Goal: Information Seeking & Learning: Learn about a topic

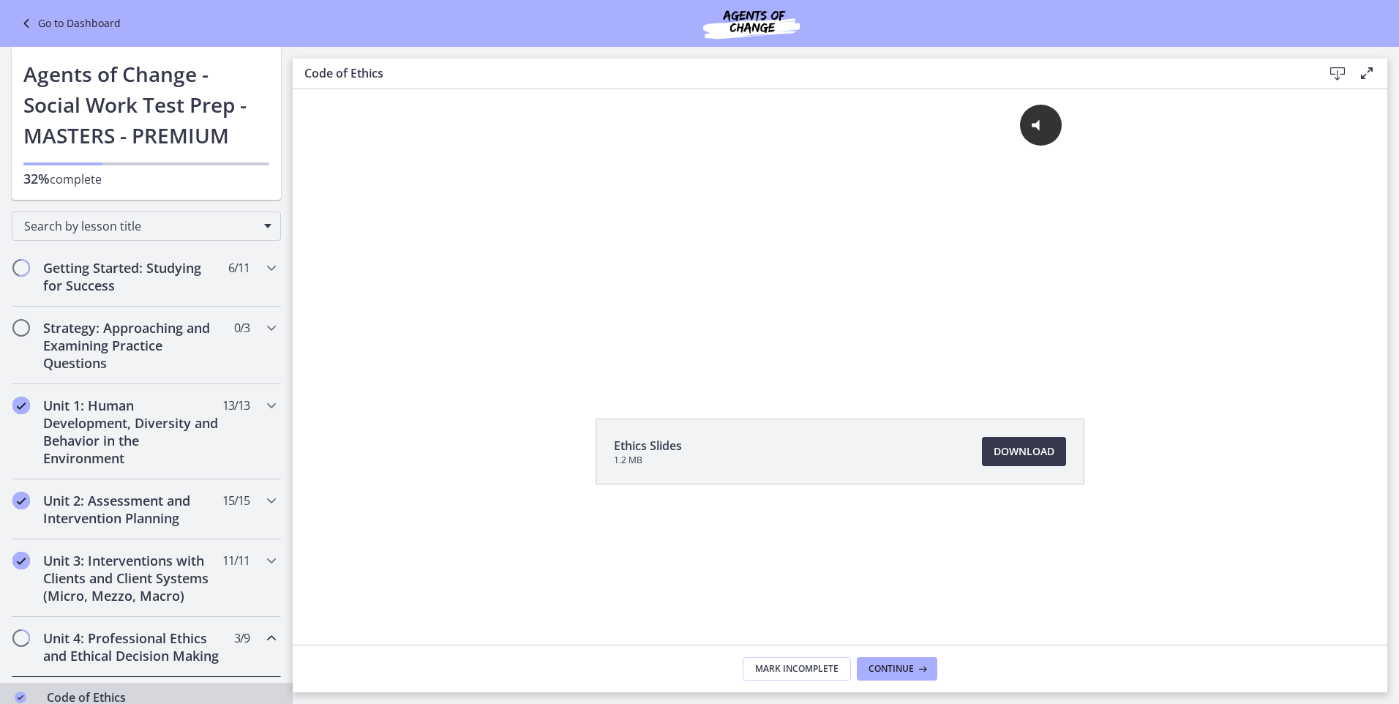
scroll to position [16, 0]
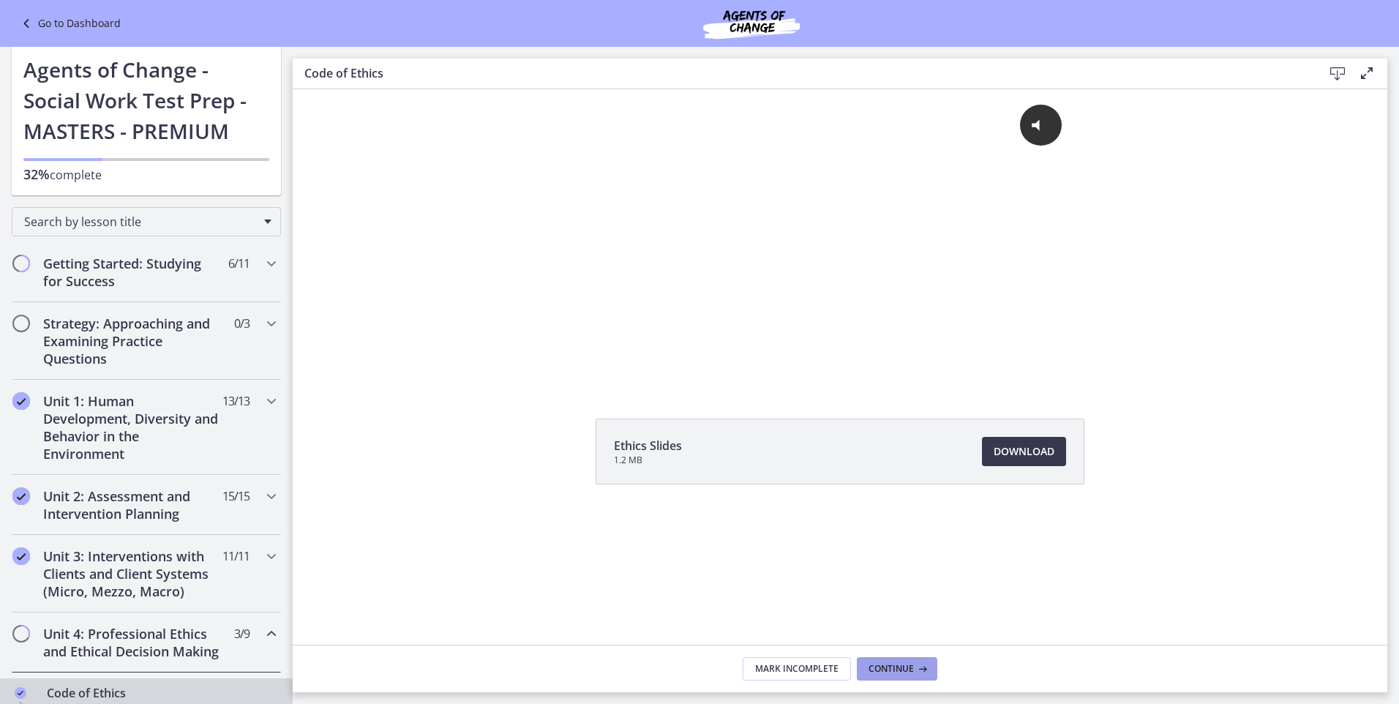
drag, startPoint x: 916, startPoint y: 672, endPoint x: 898, endPoint y: 670, distance: 17.6
drag, startPoint x: 898, startPoint y: 670, endPoint x: 879, endPoint y: 662, distance: 21.3
drag, startPoint x: 879, startPoint y: 662, endPoint x: 877, endPoint y: 671, distance: 8.9
click at [877, 498] on span "Continue" at bounding box center [890, 669] width 45 height 12
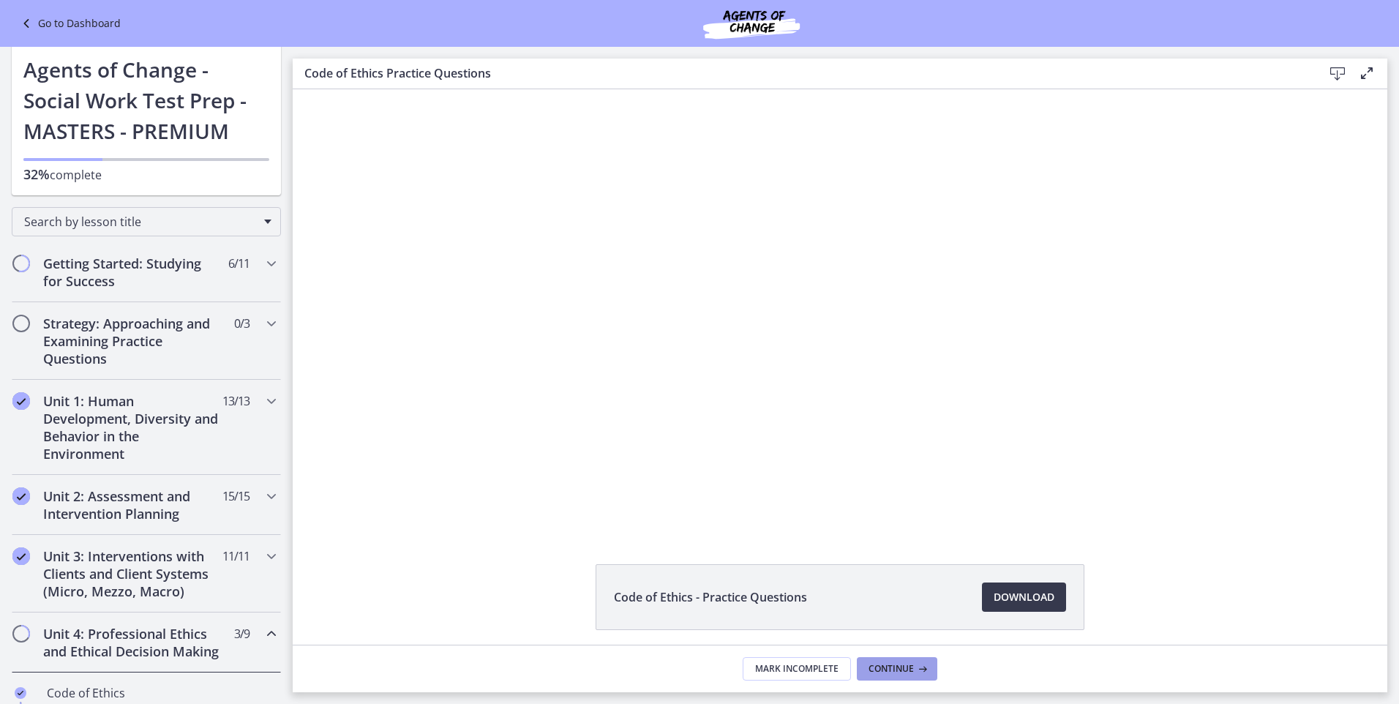
click at [902, 498] on span "Continue" at bounding box center [890, 669] width 45 height 12
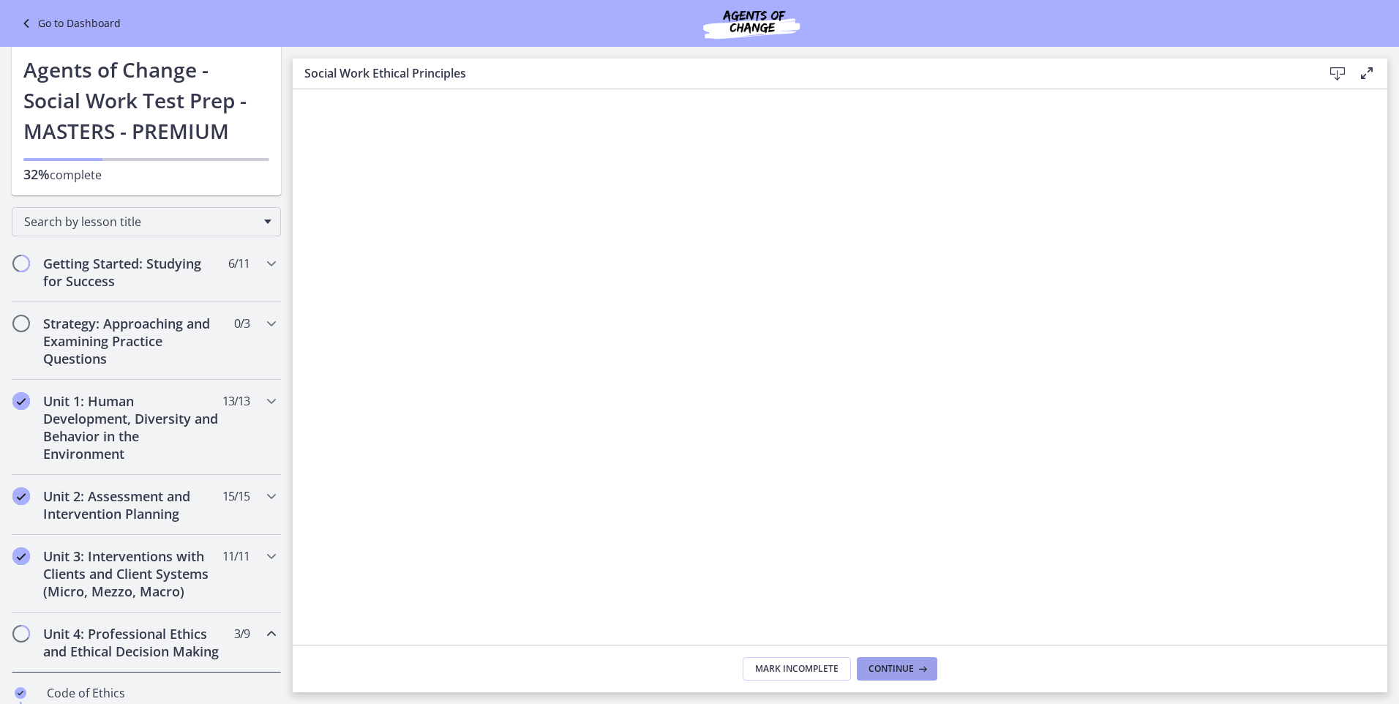
click at [908, 498] on span "Continue" at bounding box center [890, 669] width 45 height 12
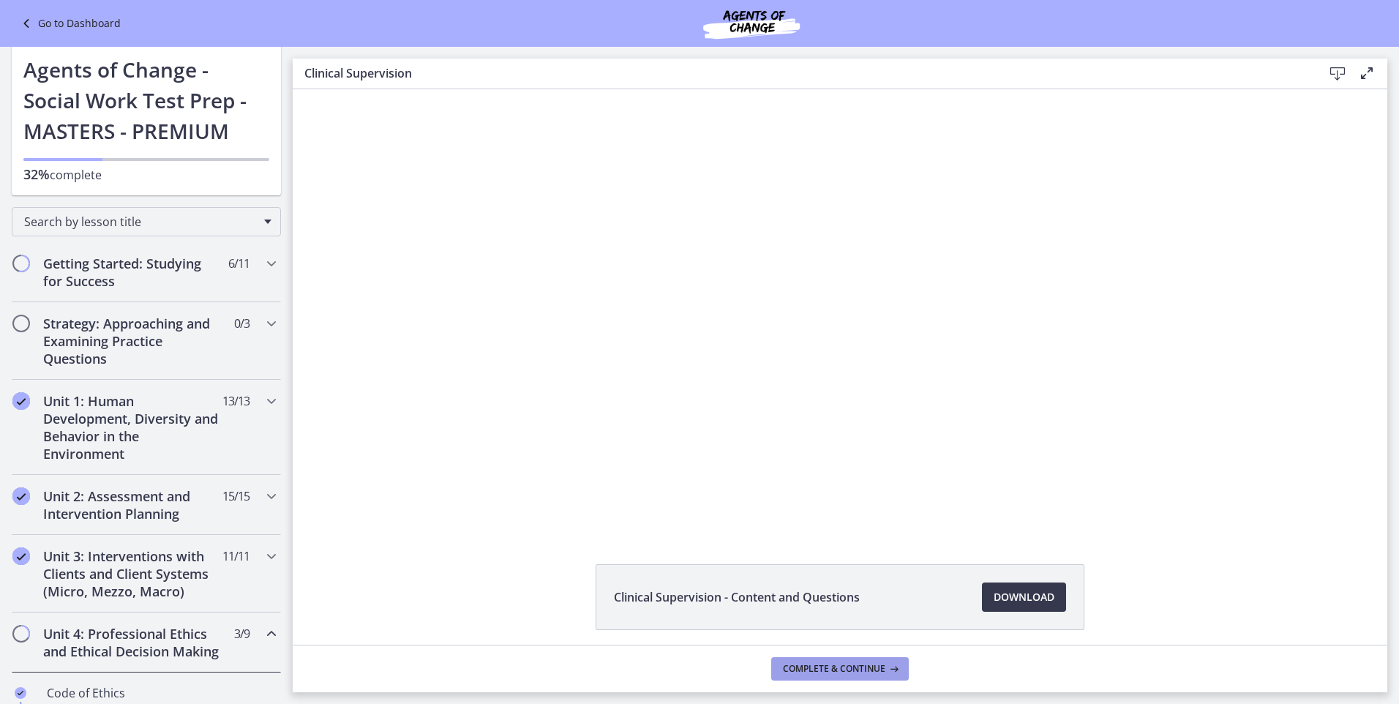
click at [871, 498] on button "Complete & continue" at bounding box center [840, 668] width 138 height 23
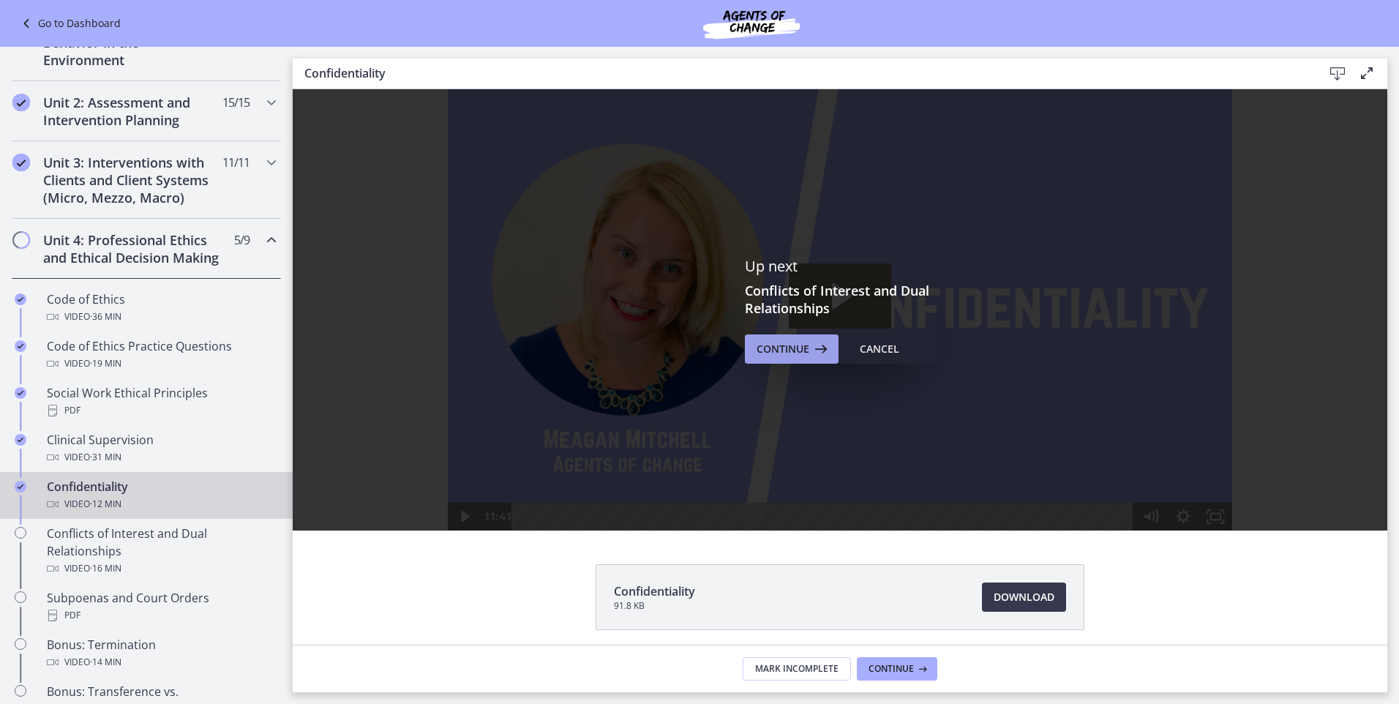
click at [794, 343] on span "Continue" at bounding box center [783, 349] width 53 height 18
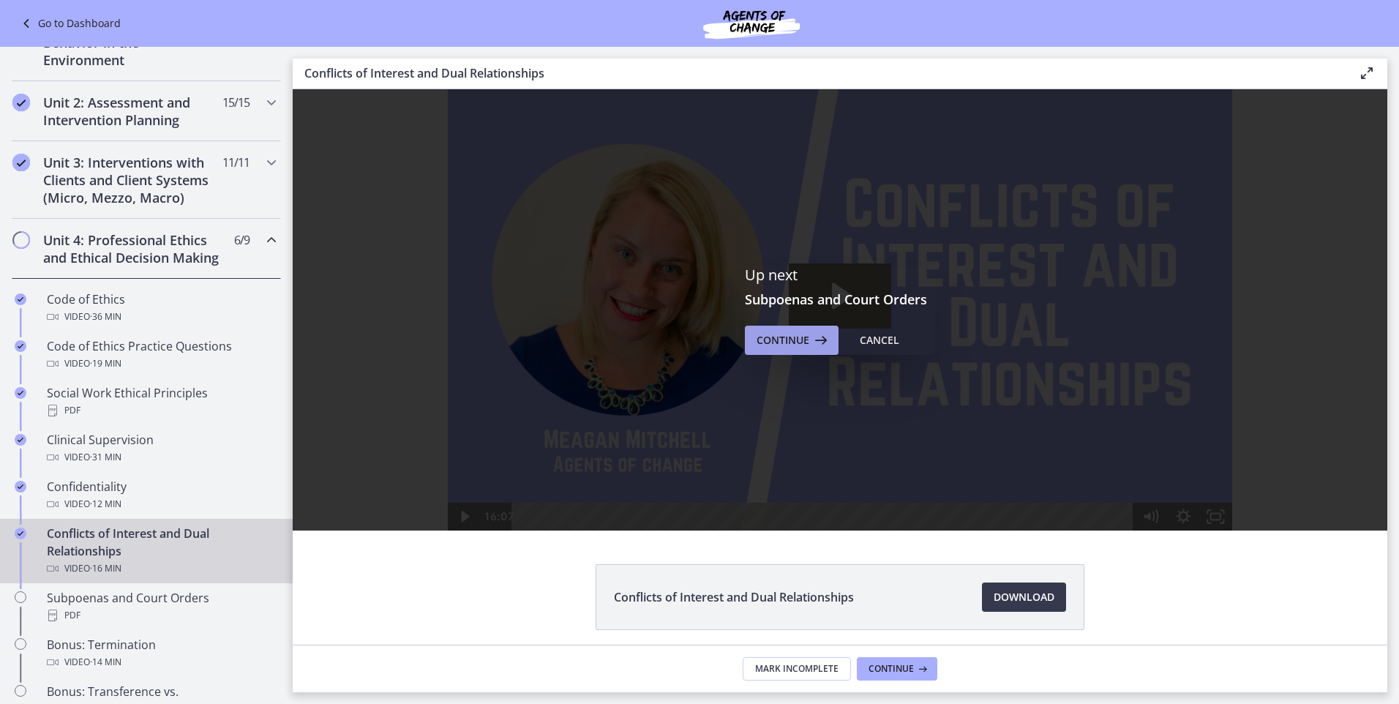
click at [809, 342] on icon at bounding box center [819, 340] width 20 height 18
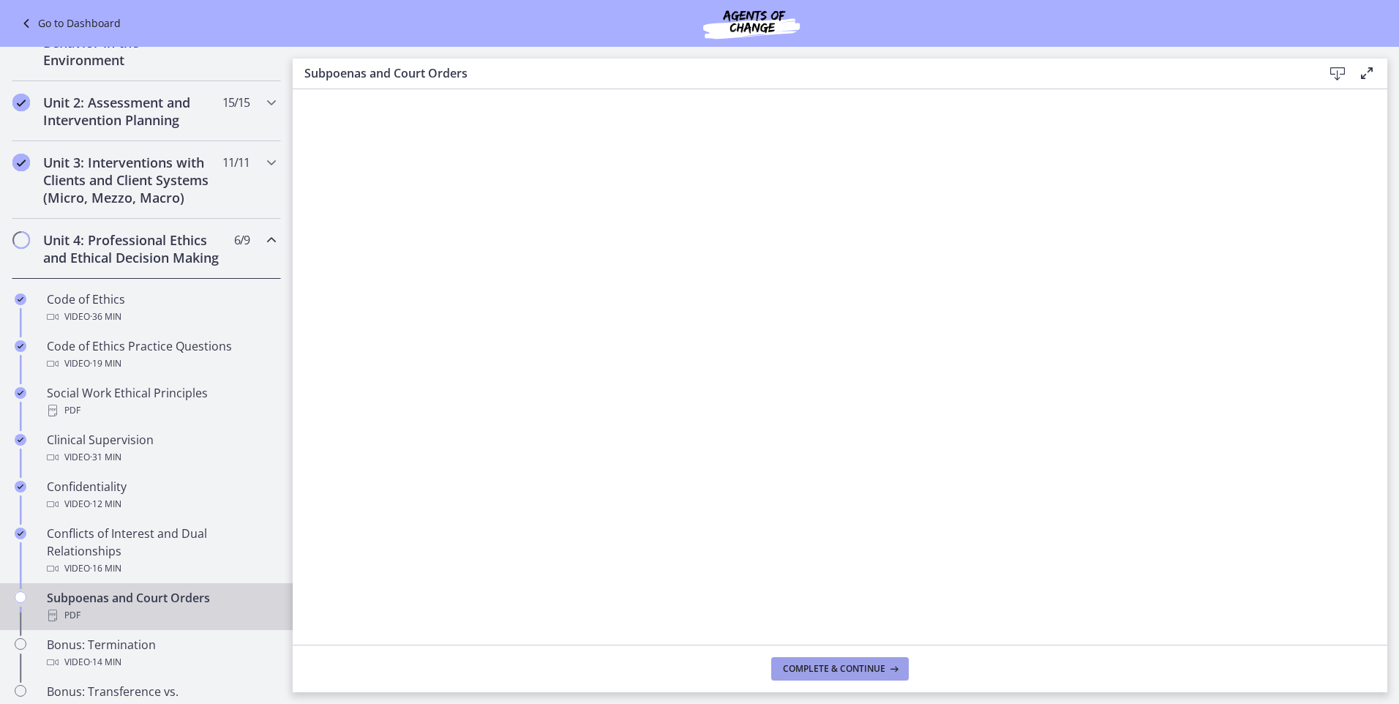
click at [831, 498] on span "Complete & continue" at bounding box center [834, 669] width 102 height 12
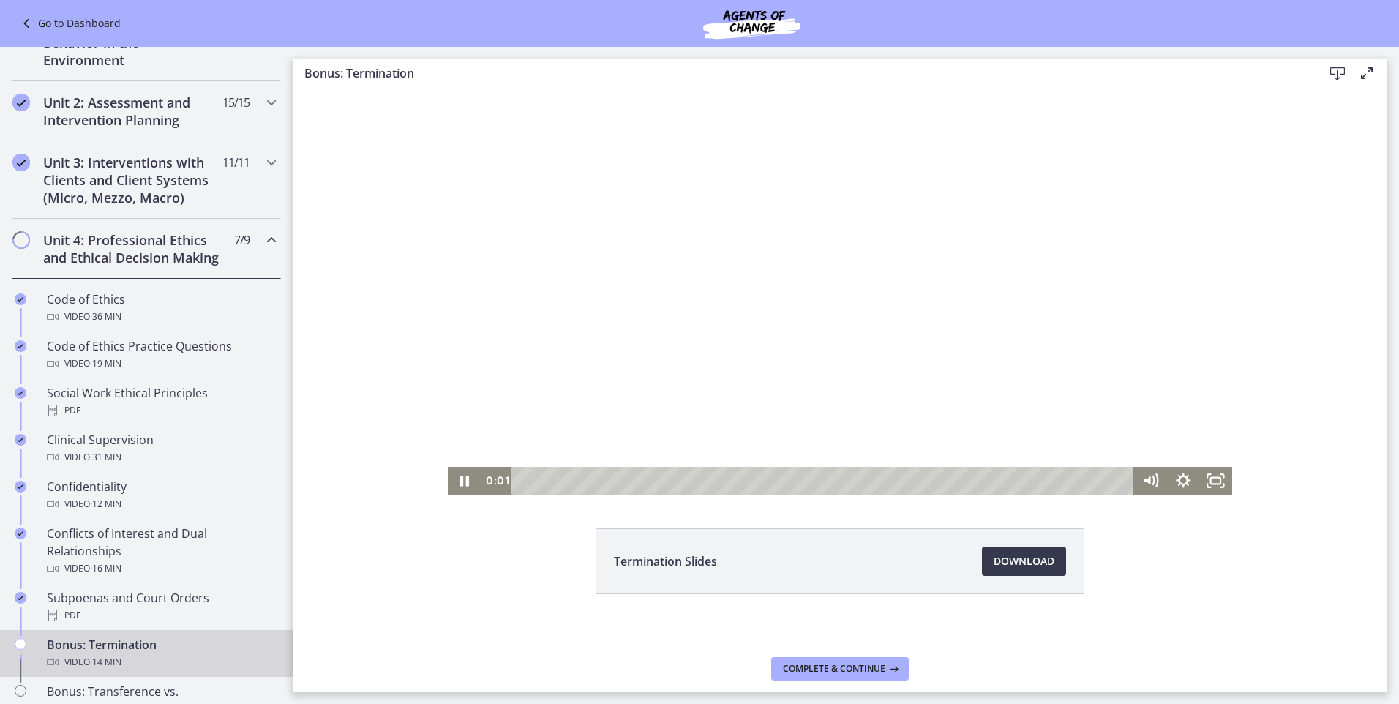
scroll to position [56, 0]
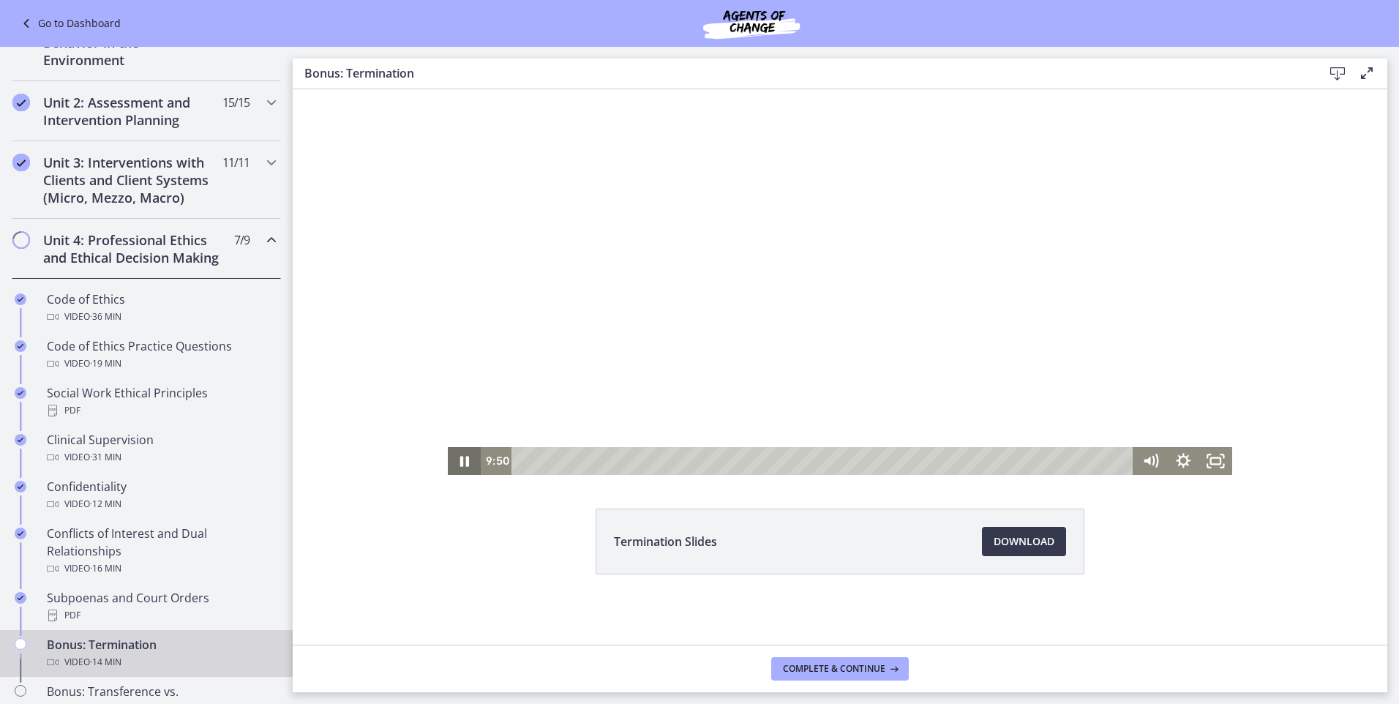
click at [462, 457] on icon "Pause" at bounding box center [464, 461] width 9 height 11
click at [461, 460] on icon "Play Video" at bounding box center [465, 461] width 9 height 12
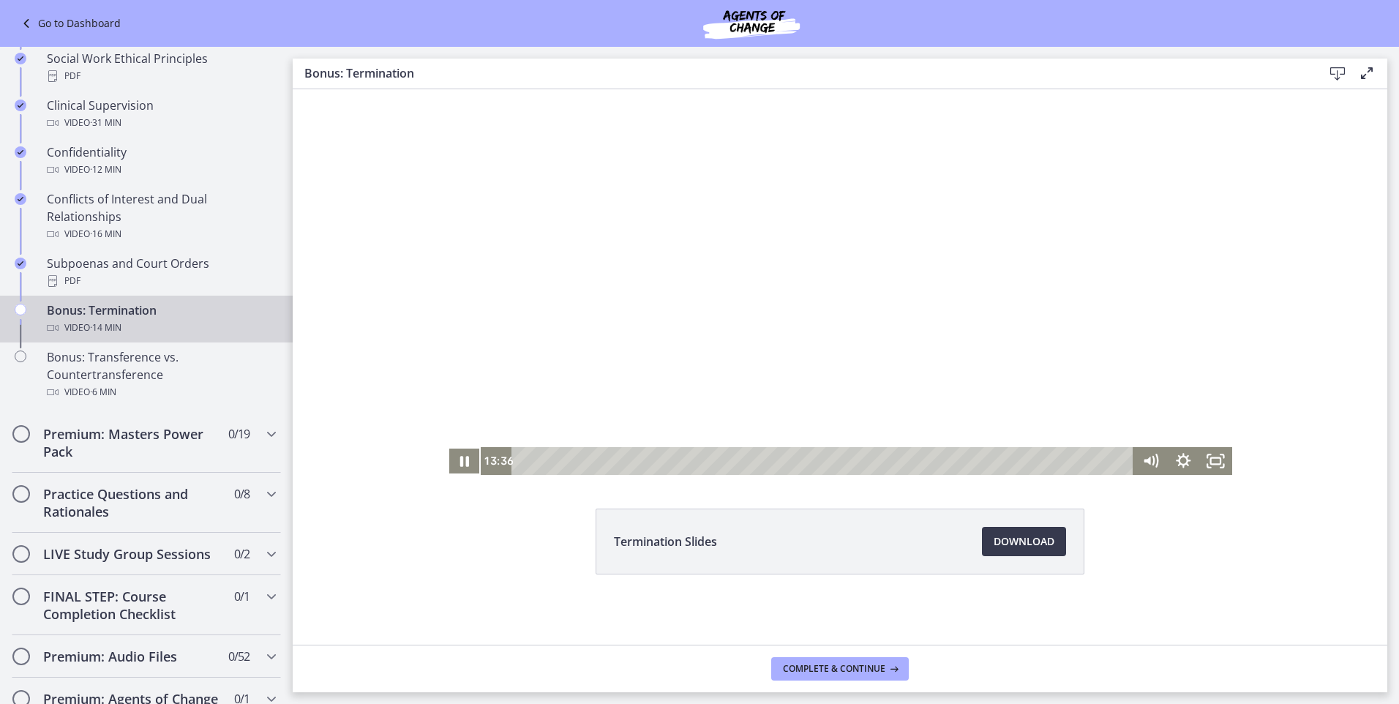
scroll to position [750, 0]
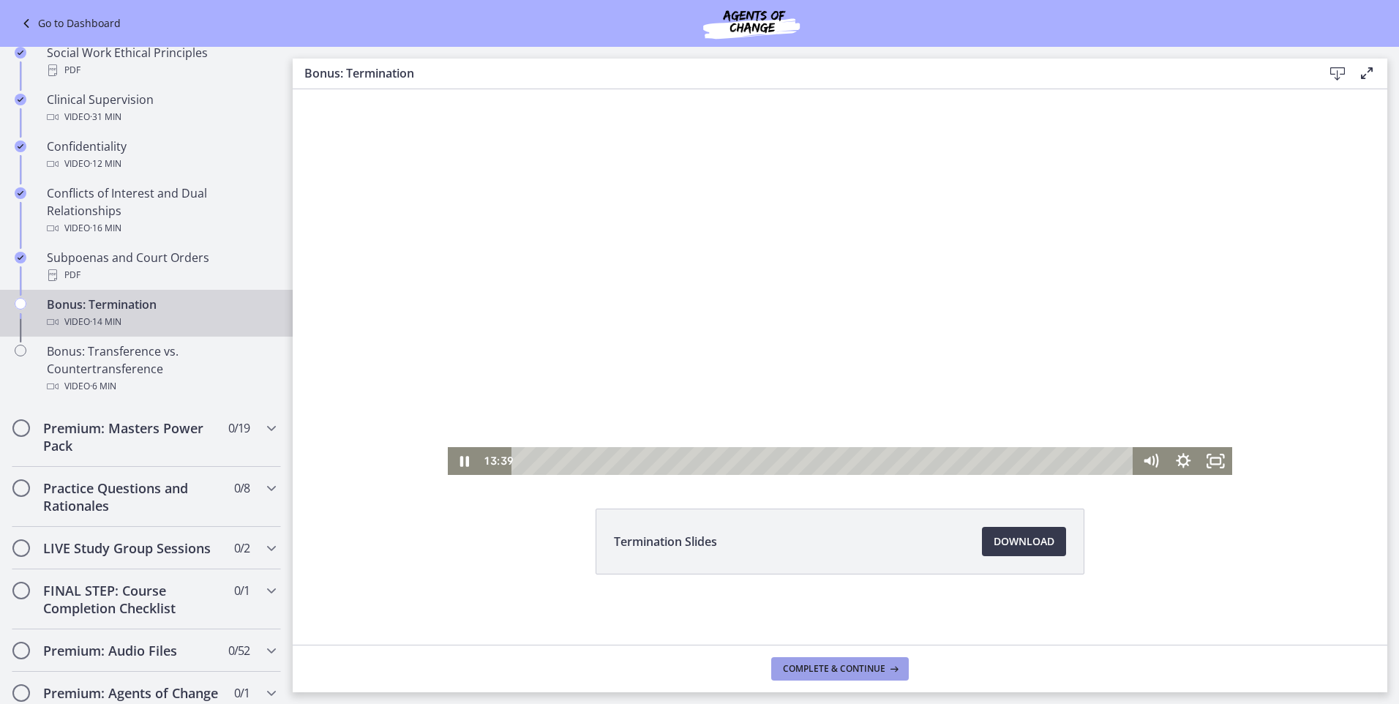
click at [861, 498] on span "Complete & continue" at bounding box center [834, 669] width 102 height 12
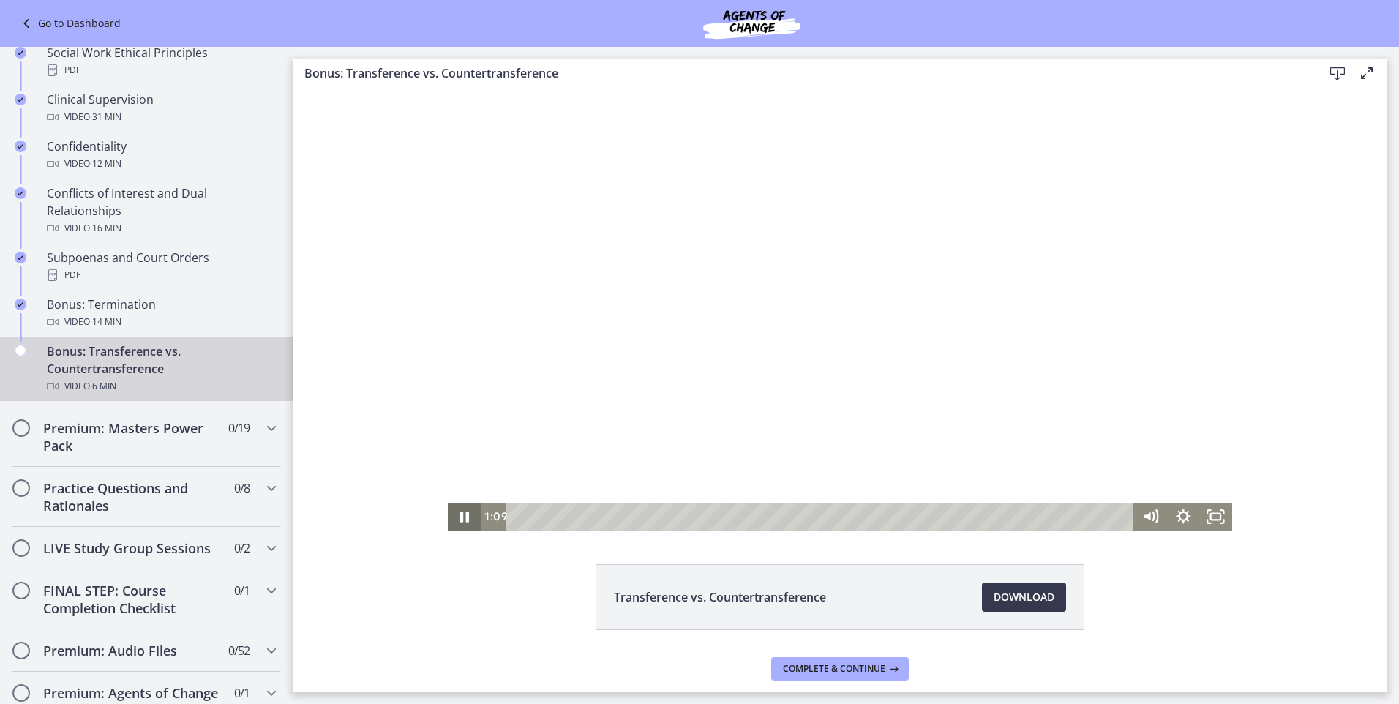
click at [459, 498] on icon "Pause" at bounding box center [464, 517] width 33 height 28
click at [455, 498] on icon "Play Video" at bounding box center [465, 517] width 33 height 28
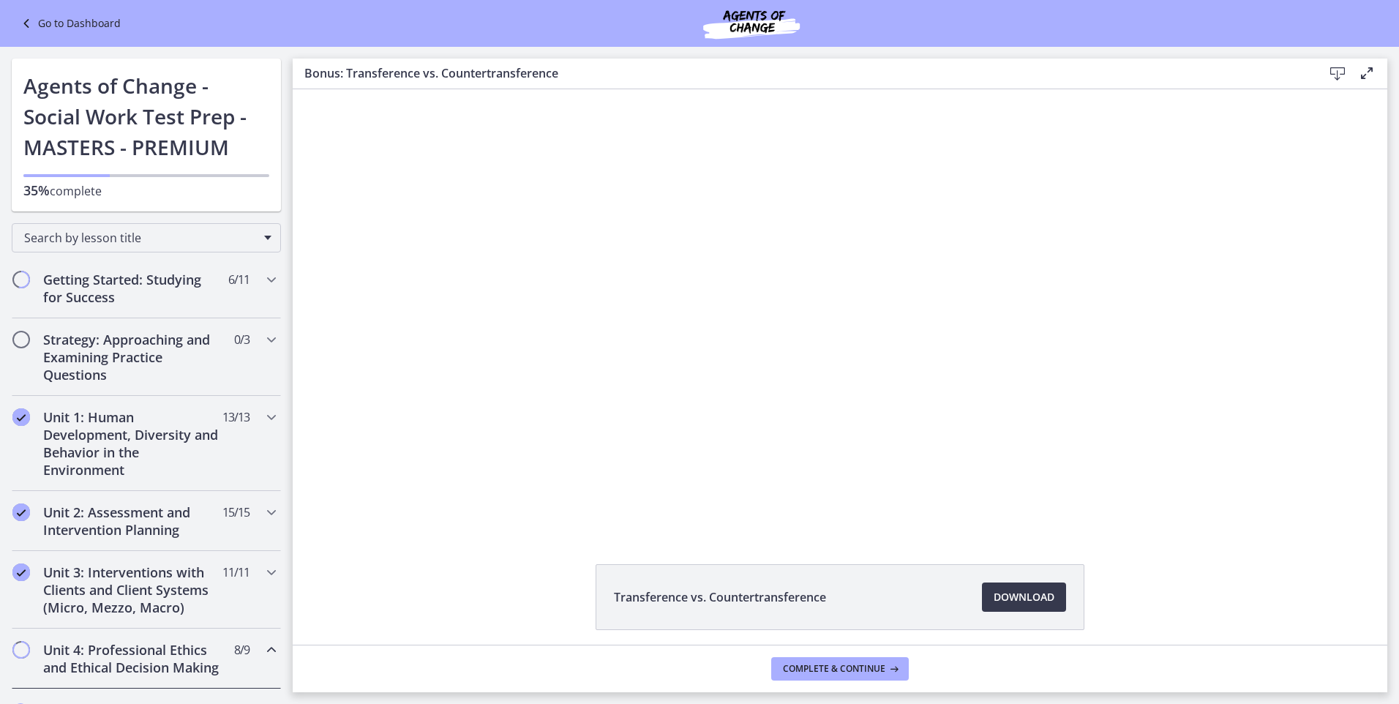
scroll to position [750, 0]
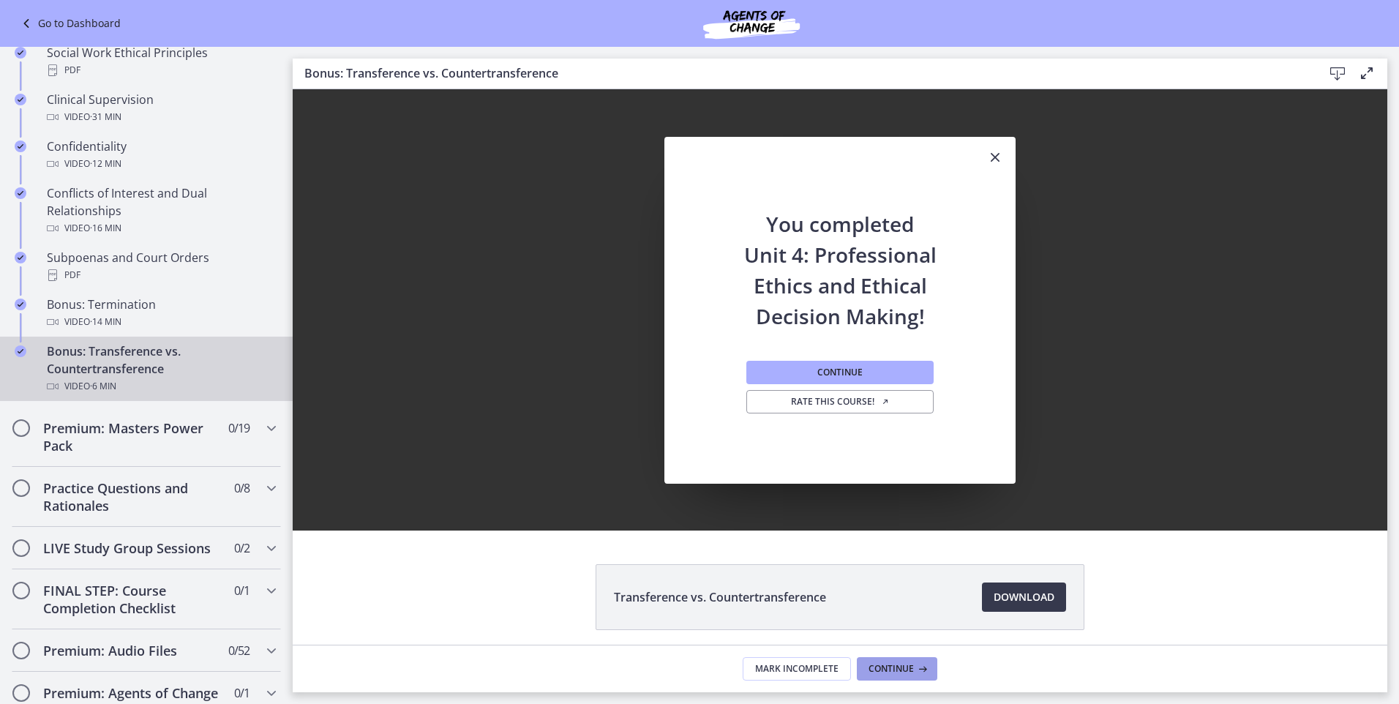
click at [896, 664] on span "Continue" at bounding box center [890, 669] width 45 height 12
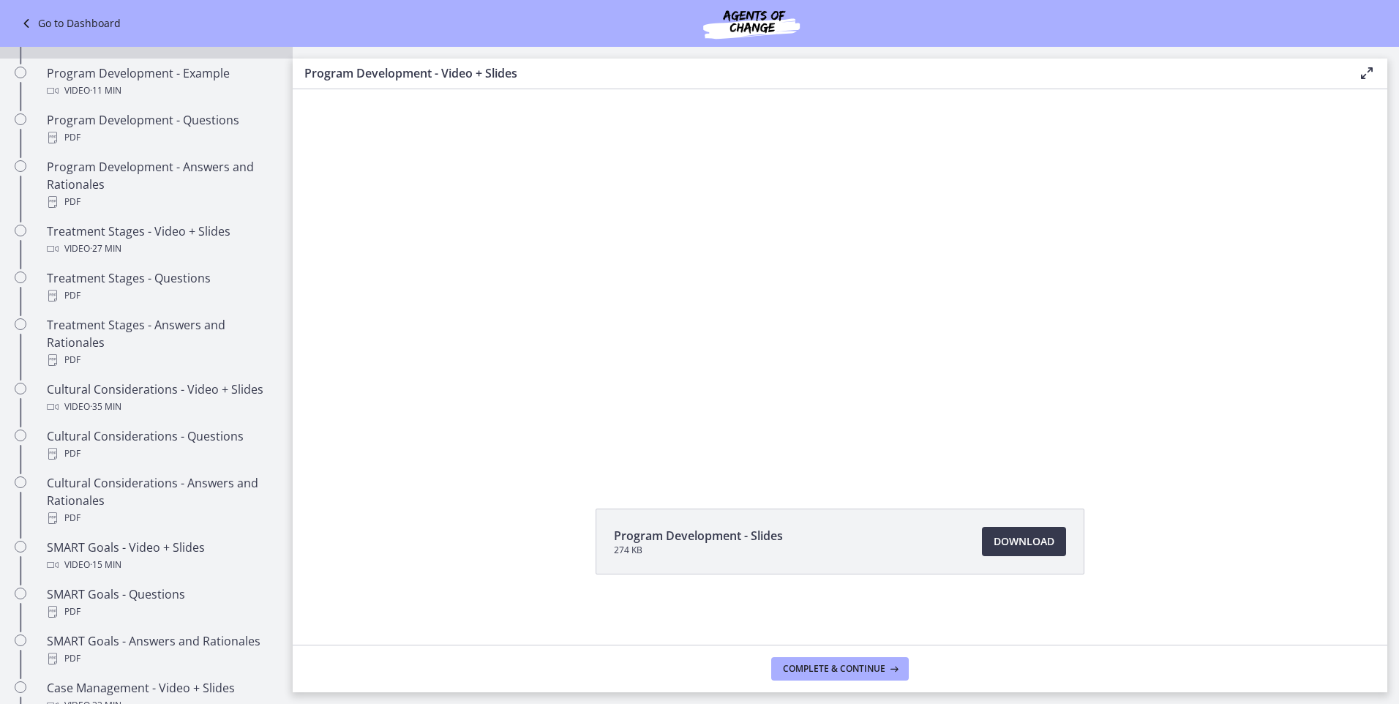
scroll to position [552, 0]
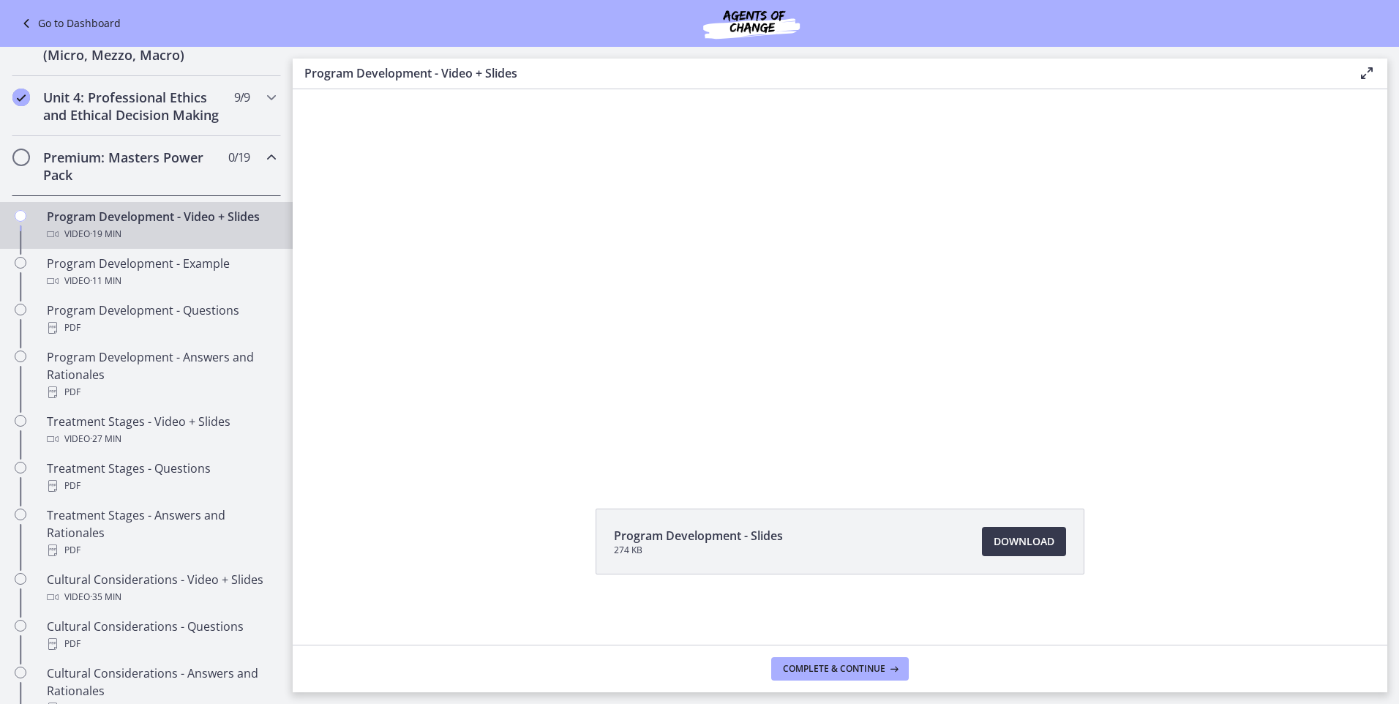
drag, startPoint x: 285, startPoint y: 438, endPoint x: 69, endPoint y: 286, distance: 264.7
click at [697, 580] on div "Program Development - Slides 274 KB Download Opens in a new window" at bounding box center [840, 577] width 512 height 136
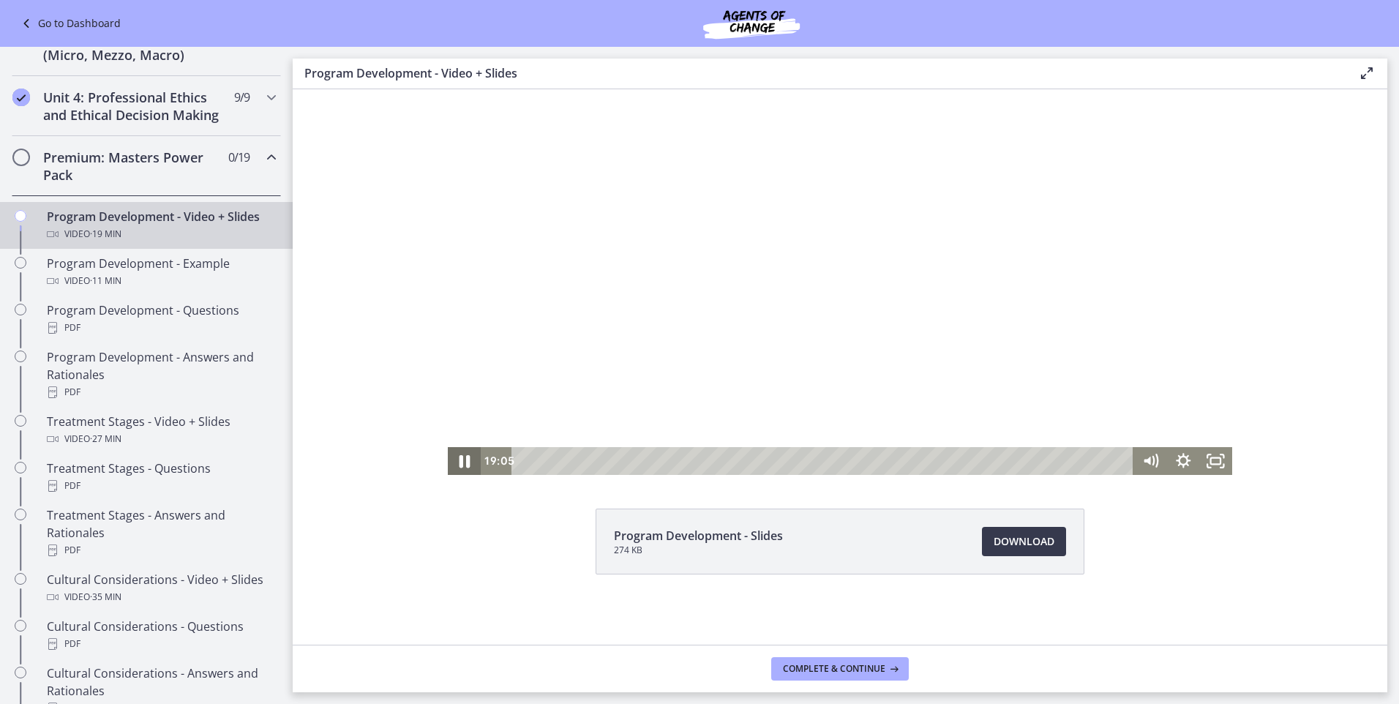
click at [462, 462] on icon "Pause" at bounding box center [464, 461] width 11 height 12
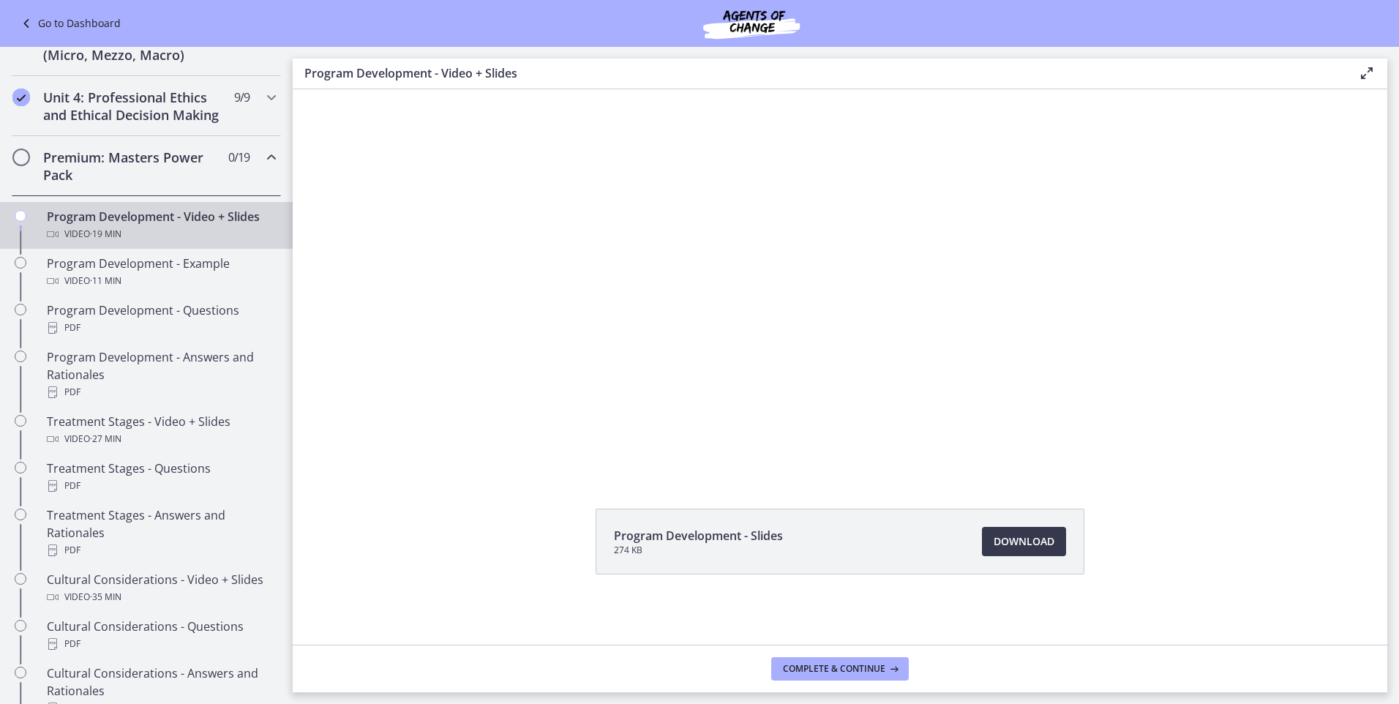
click at [929, 688] on footer "Complete & continue" at bounding box center [840, 669] width 1095 height 48
click at [143, 288] on div "Program Development - Example Video · 11 min" at bounding box center [161, 272] width 228 height 35
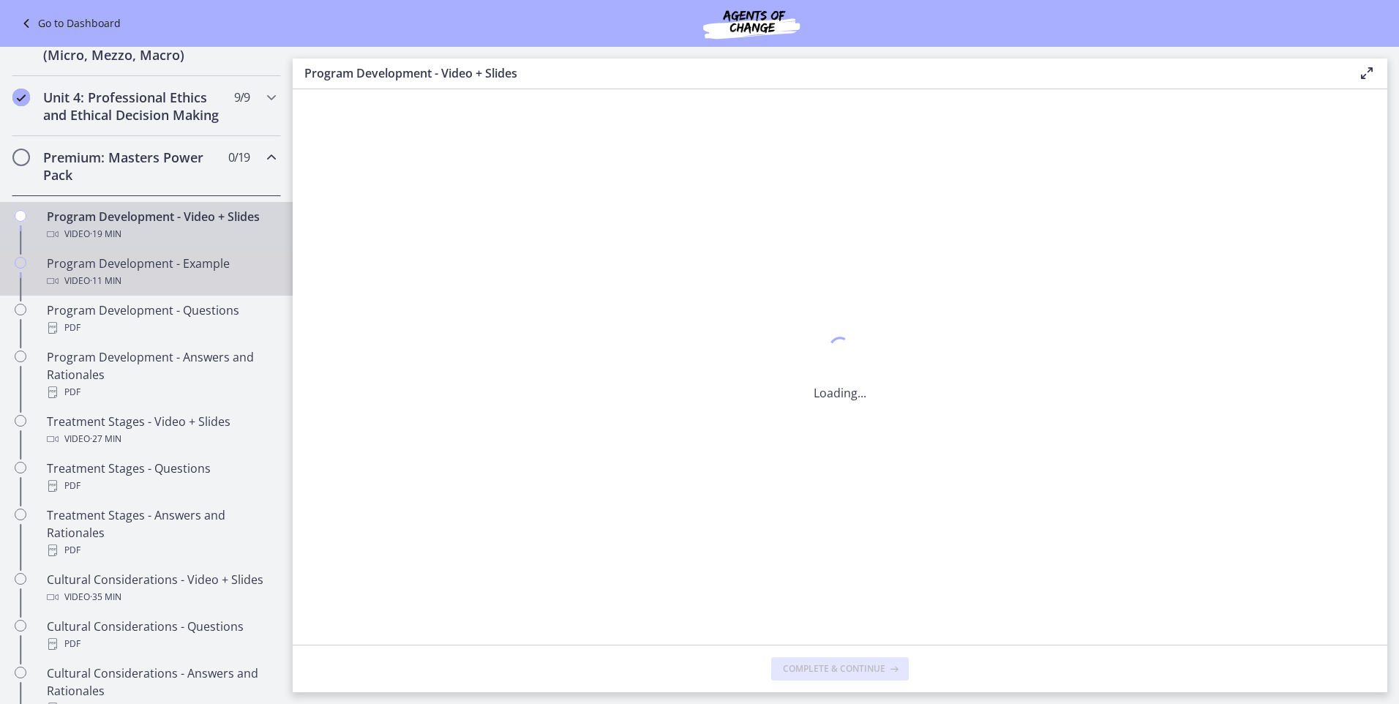
scroll to position [0, 0]
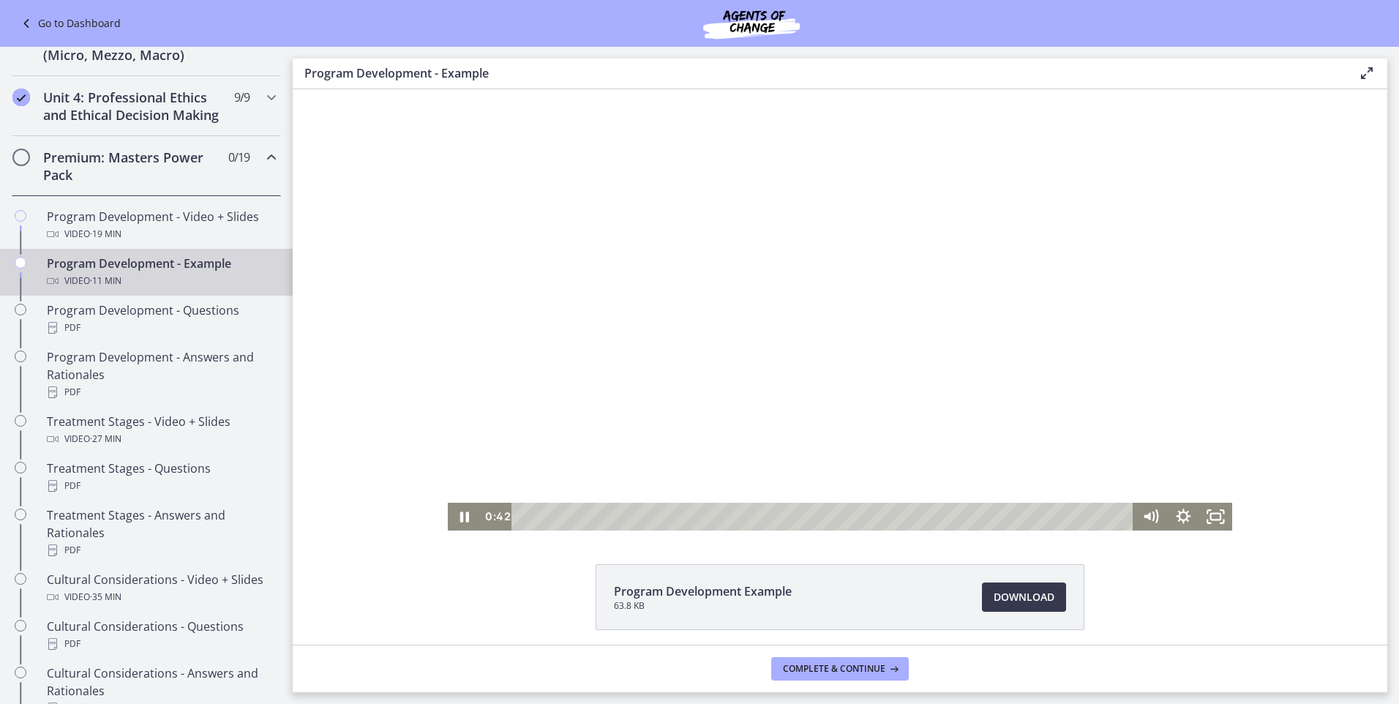
click at [884, 102] on div at bounding box center [840, 309] width 784 height 441
click at [461, 517] on icon "Play Video" at bounding box center [466, 517] width 10 height 14
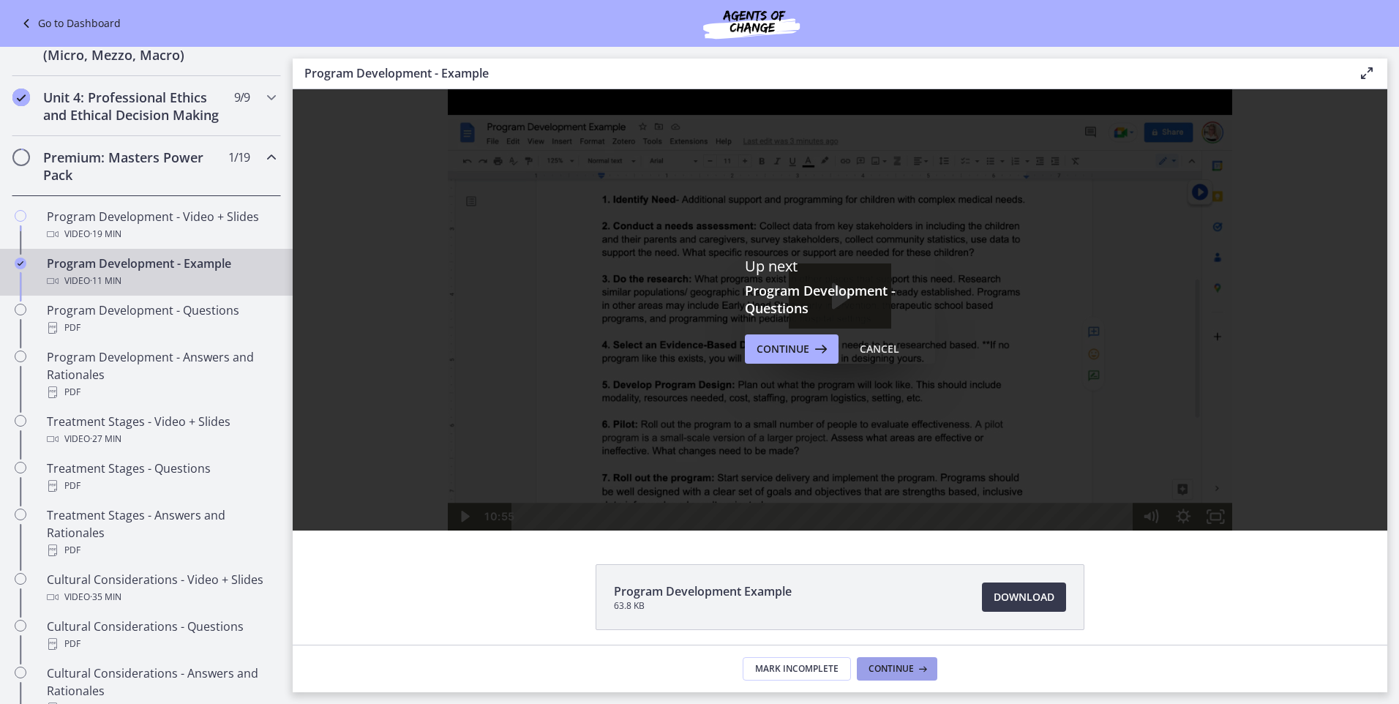
click at [904, 665] on span "Continue" at bounding box center [890, 669] width 45 height 12
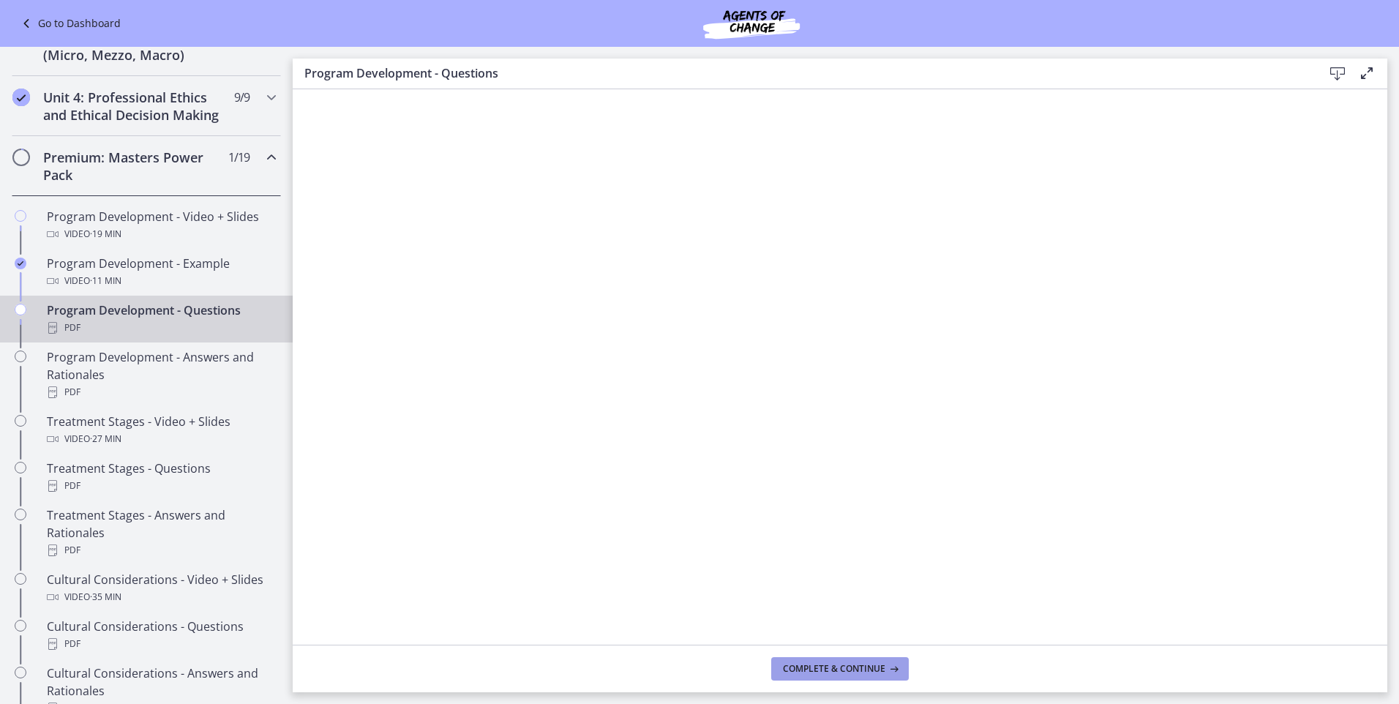
click at [868, 665] on span "Complete & continue" at bounding box center [834, 669] width 102 height 12
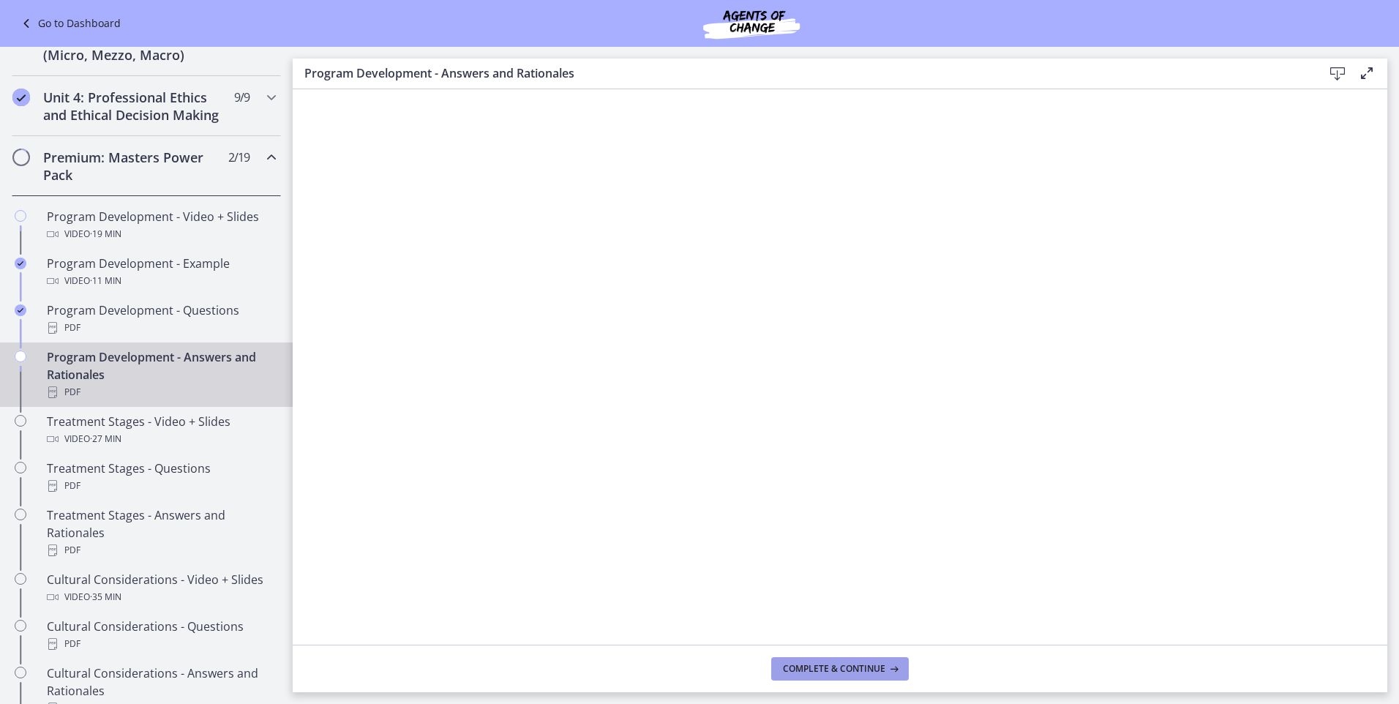
click at [856, 670] on span "Complete & continue" at bounding box center [834, 669] width 102 height 12
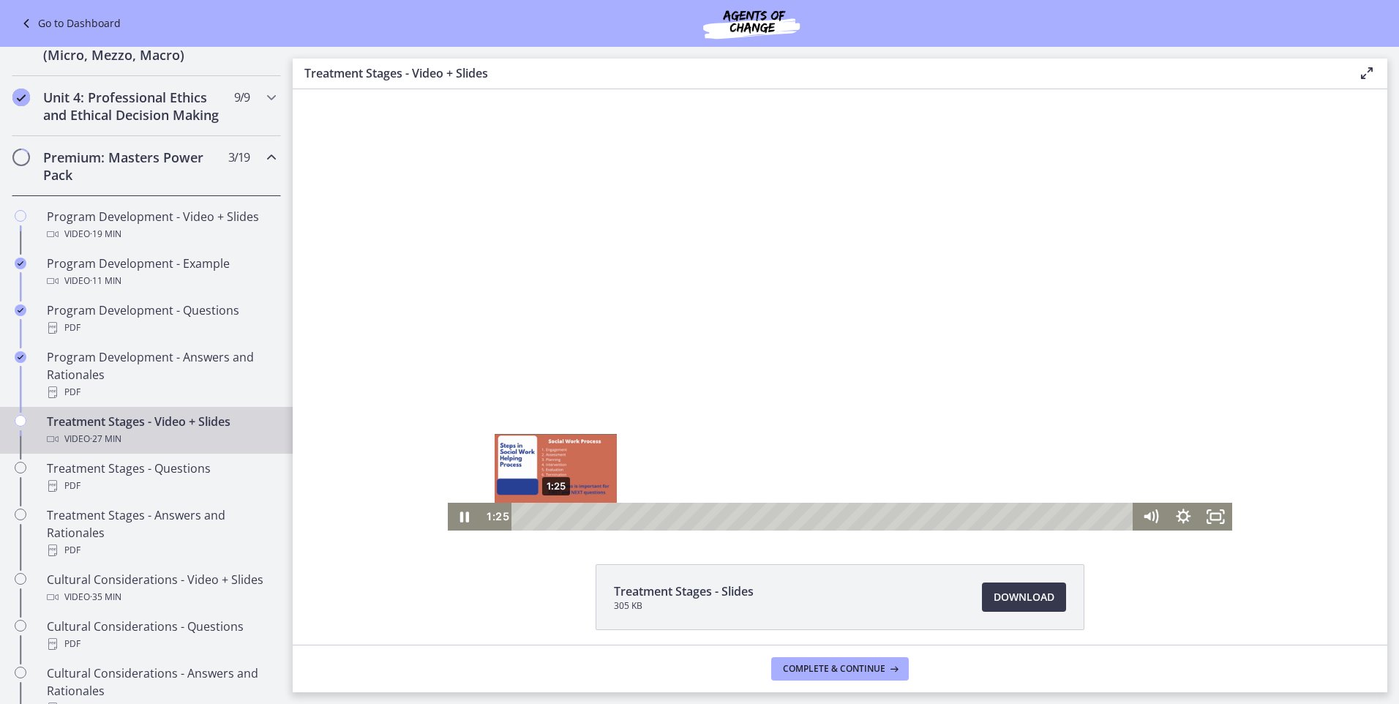
click at [551, 519] on div "Playbar" at bounding box center [556, 517] width 10 height 10
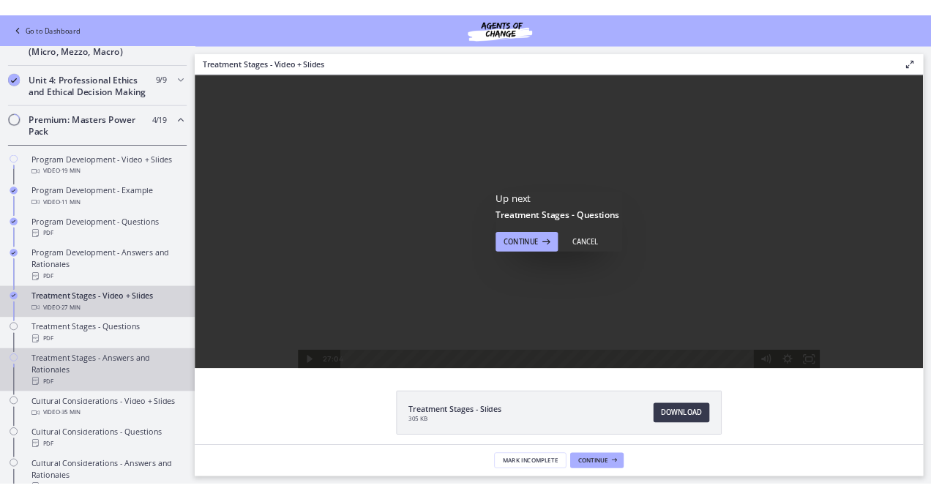
scroll to position [552, 0]
